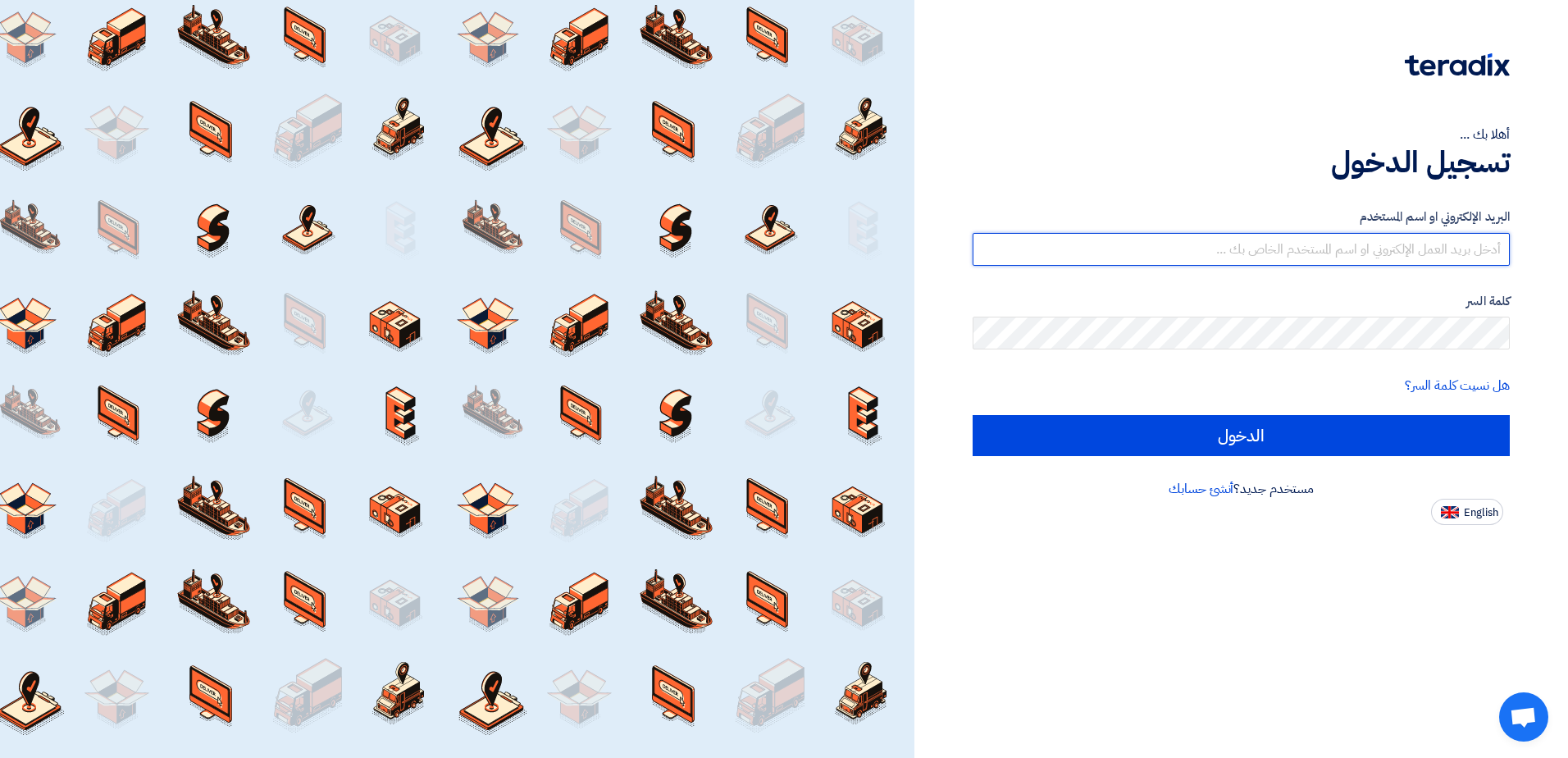
click at [1281, 243] on input "text" at bounding box center [1241, 249] width 537 height 33
type input "[EMAIL_ADDRESS][DOMAIN_NAME]"
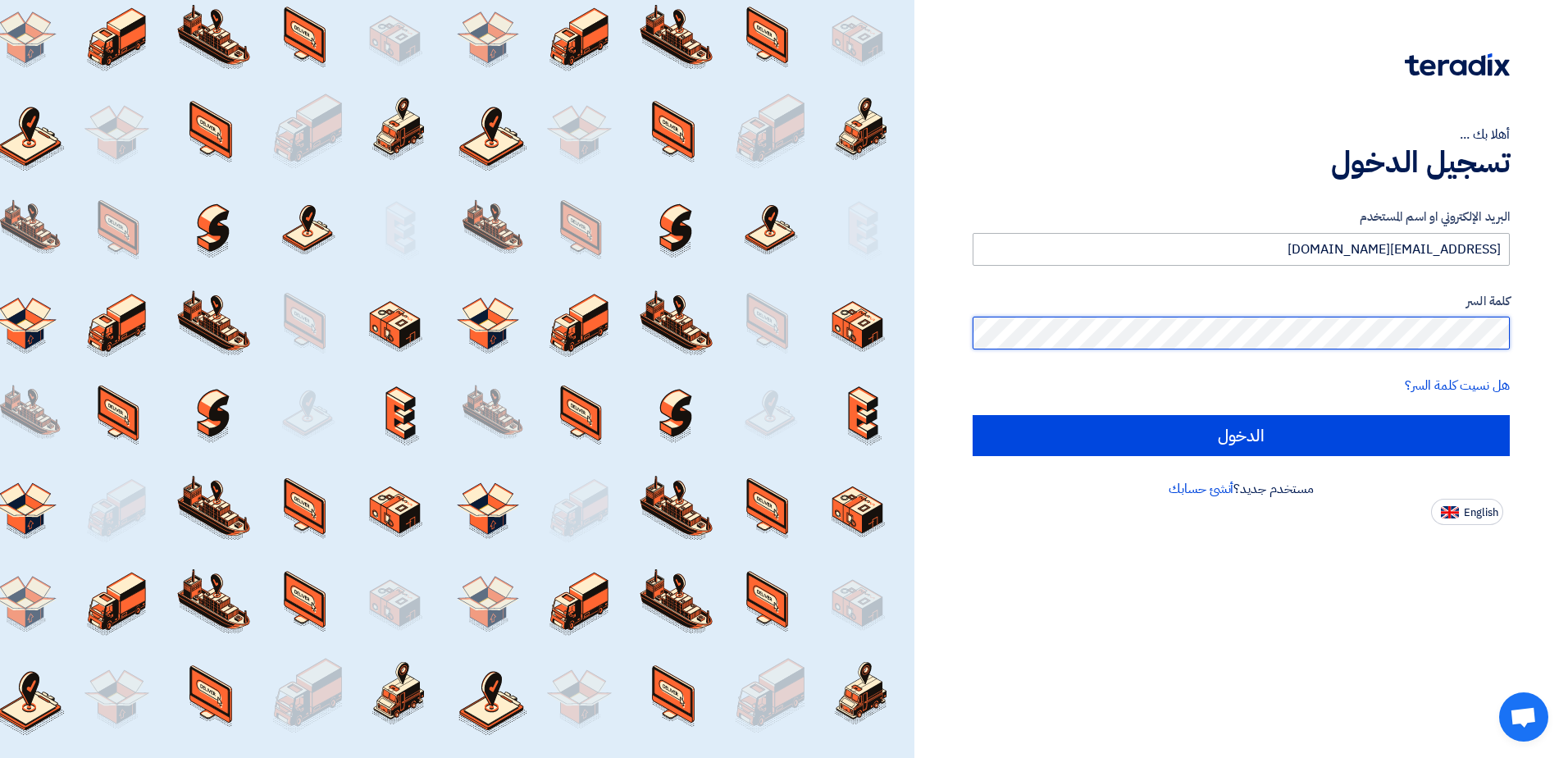
click at [973, 415] on input "الدخول" at bounding box center [1241, 435] width 537 height 41
type input "Sign in"
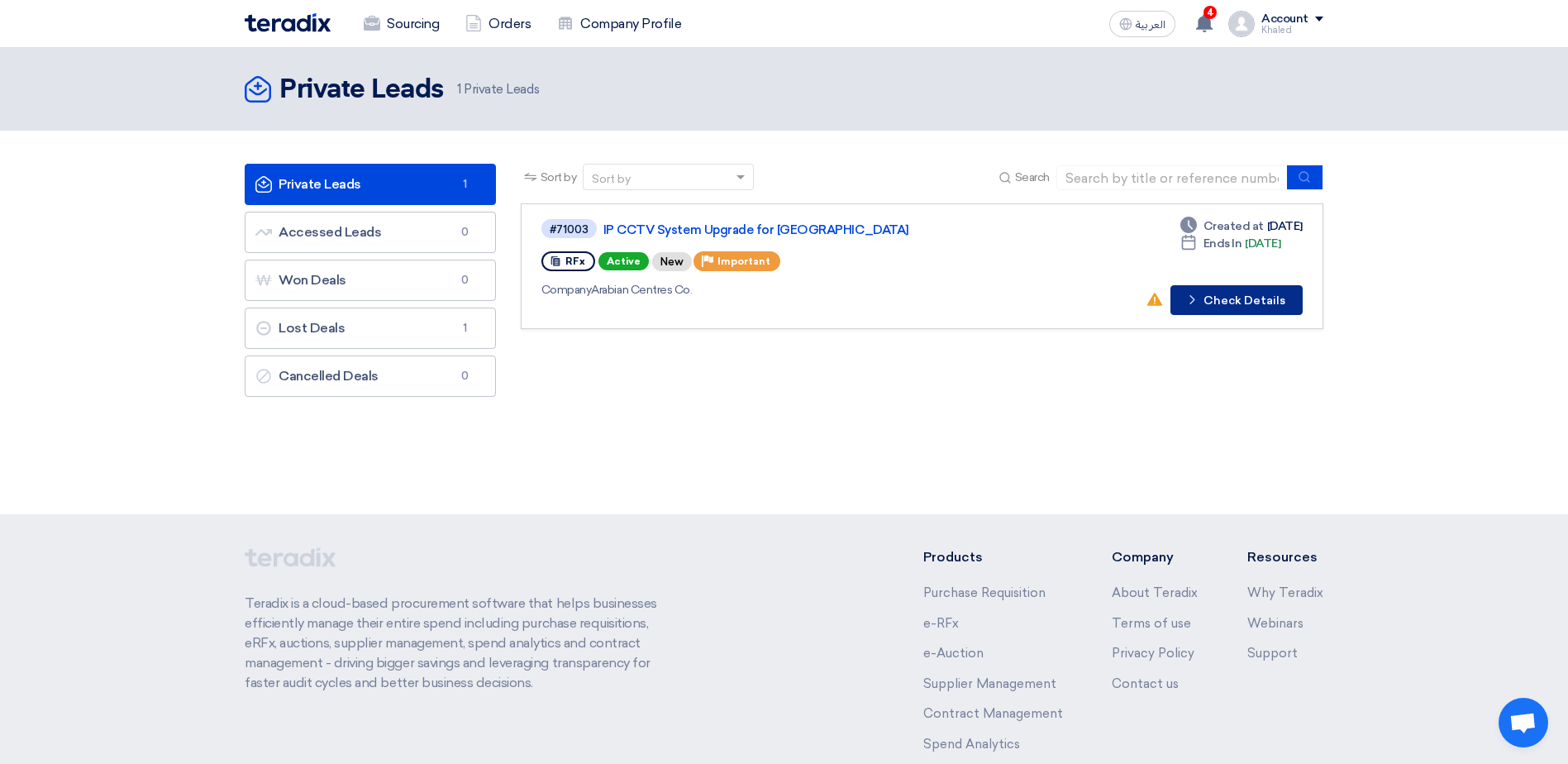
click at [1213, 307] on button "Check details Check Details" at bounding box center [1236, 300] width 132 height 30
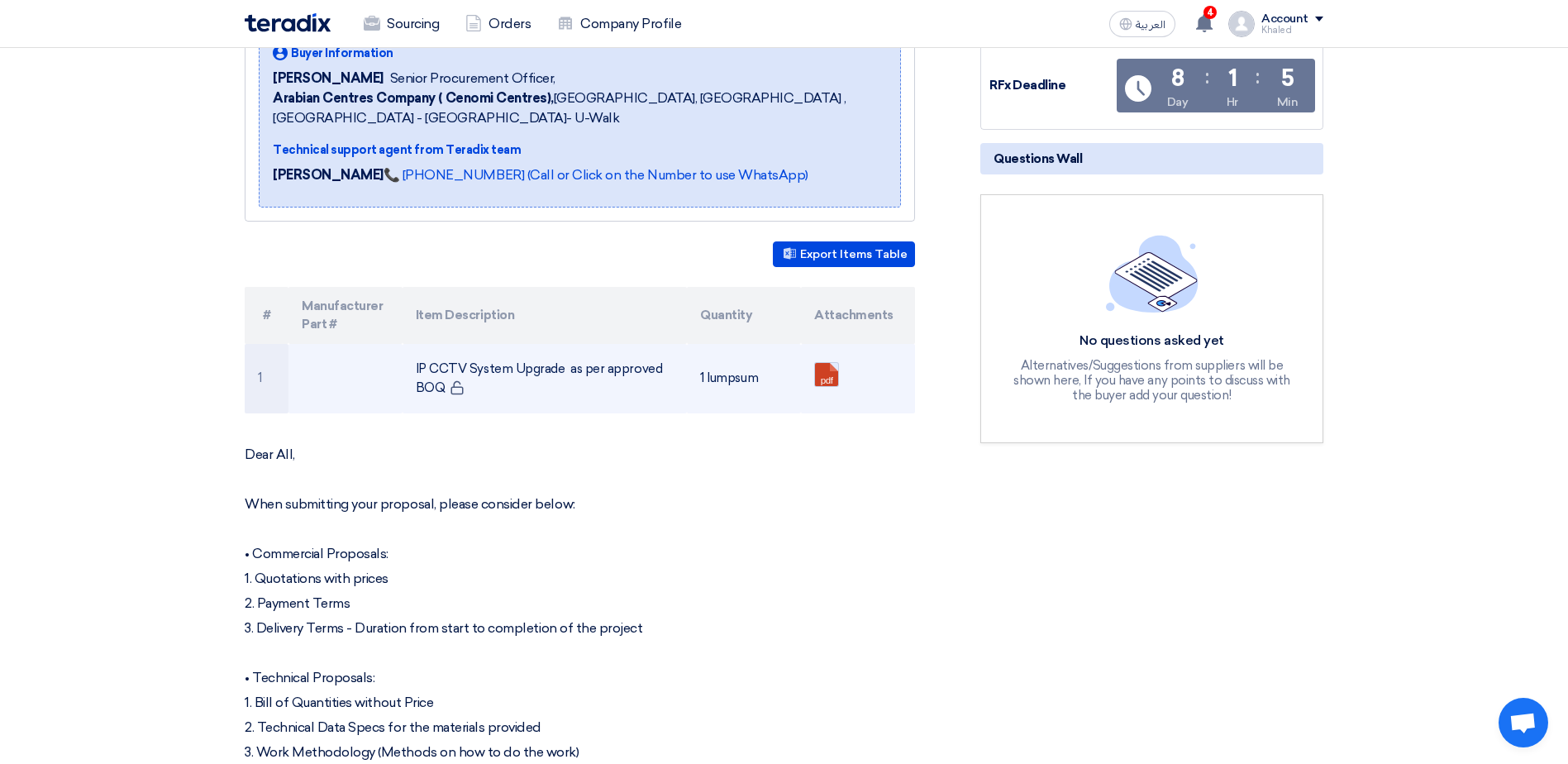
scroll to position [331, 0]
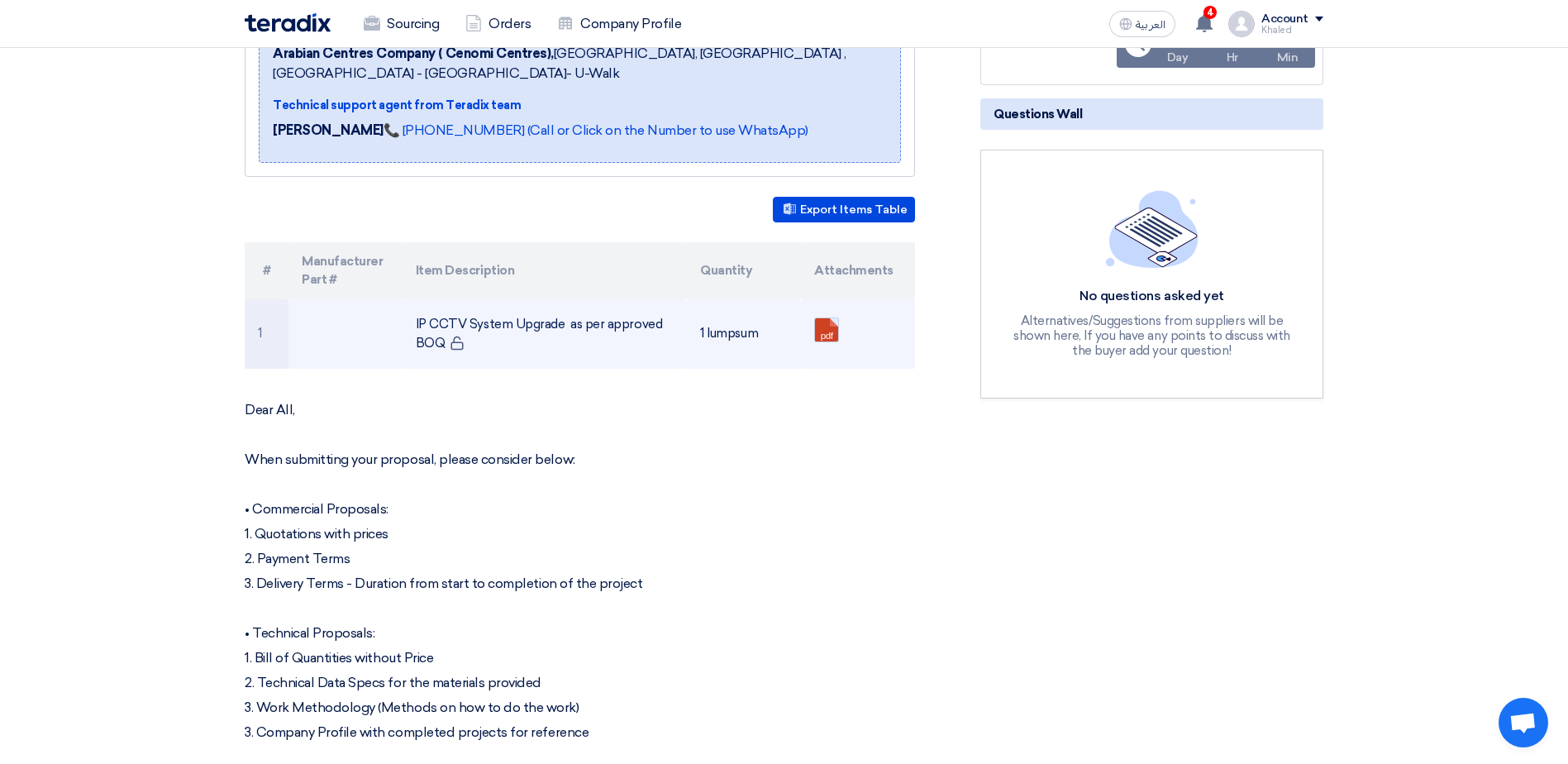
click at [820, 319] on link at bounding box center [881, 368] width 132 height 99
